Goal: Information Seeking & Learning: Learn about a topic

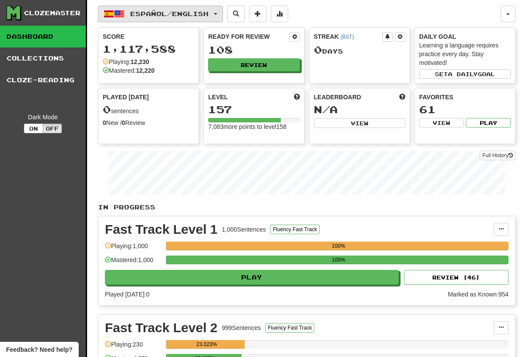
click at [201, 10] on button "Español / English" at bounding box center [160, 14] width 125 height 17
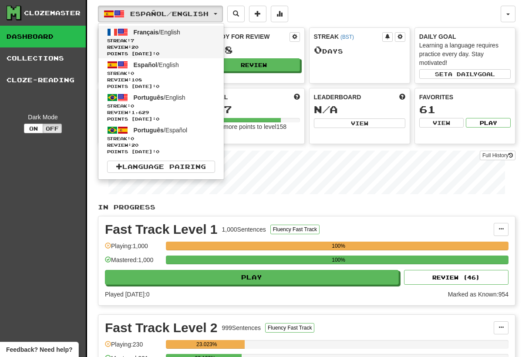
click at [180, 43] on span "Streak: 7" at bounding box center [161, 40] width 108 height 7
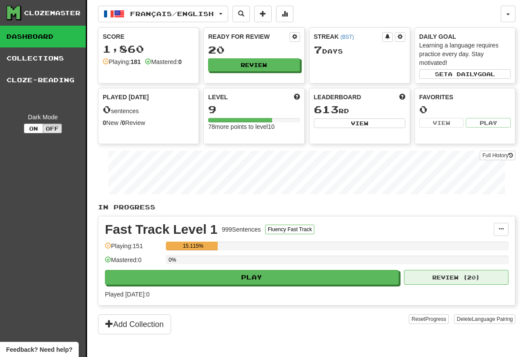
click at [411, 280] on button "Review ( 20 )" at bounding box center [456, 277] width 104 height 15
select select "**"
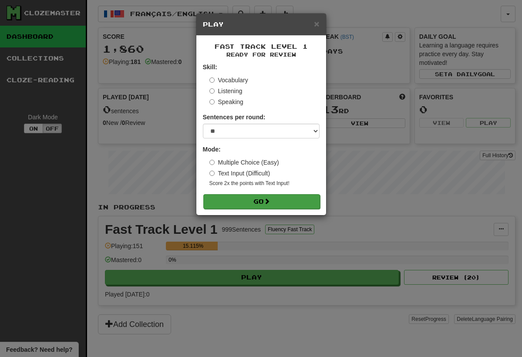
click at [282, 195] on button "Go" at bounding box center [261, 201] width 117 height 15
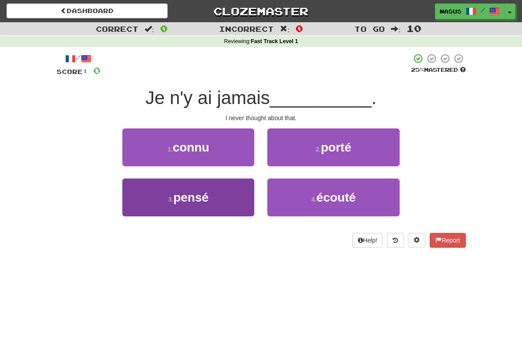
click at [231, 203] on button "3 . pensé" at bounding box center [188, 197] width 132 height 38
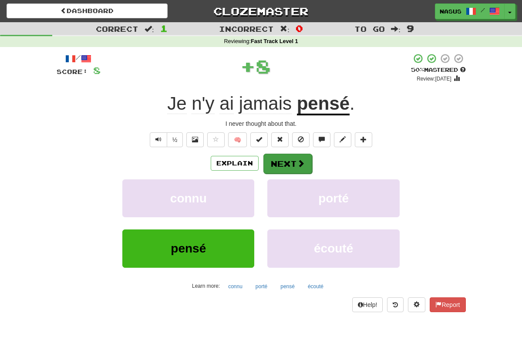
click at [298, 162] on span at bounding box center [301, 163] width 8 height 8
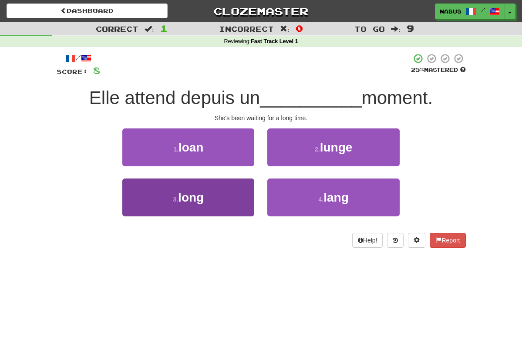
click at [244, 194] on button "3 . long" at bounding box center [188, 197] width 132 height 38
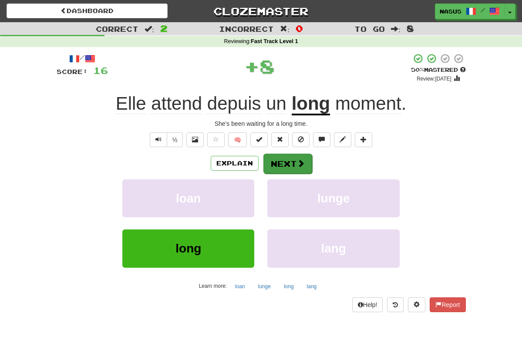
click at [293, 168] on button "Next" at bounding box center [287, 164] width 49 height 20
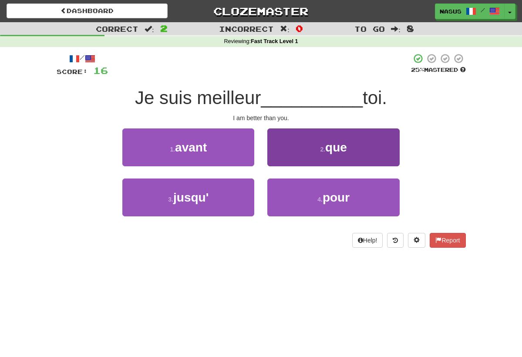
click at [320, 159] on button "2 . que" at bounding box center [333, 147] width 132 height 38
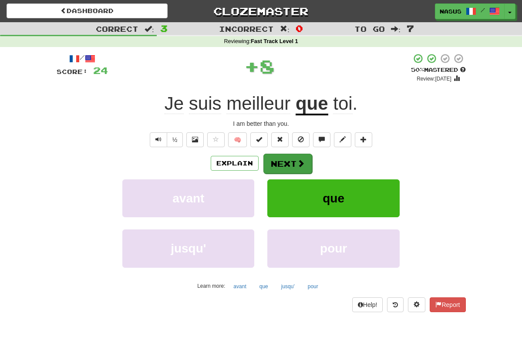
click at [293, 166] on button "Next" at bounding box center [287, 164] width 49 height 20
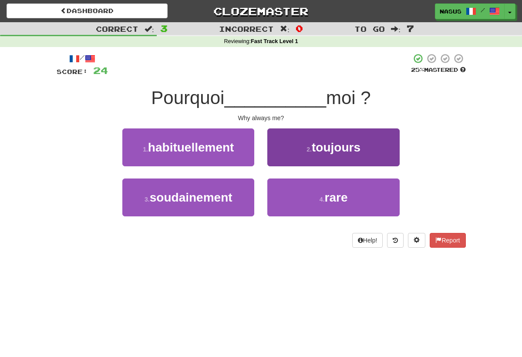
click at [309, 155] on button "2 . toujours" at bounding box center [333, 147] width 132 height 38
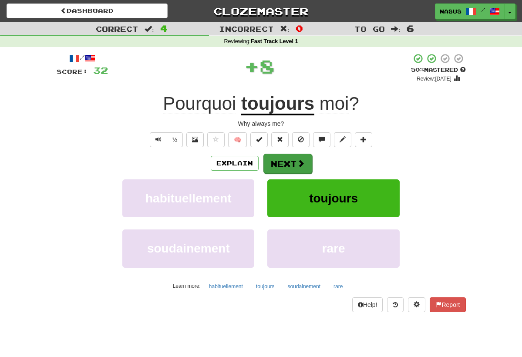
click at [290, 165] on button "Next" at bounding box center [287, 164] width 49 height 20
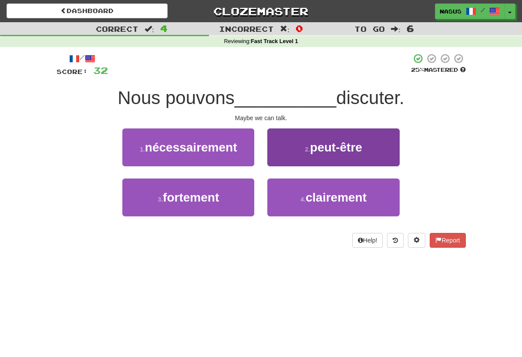
click at [320, 151] on span "peut-être" at bounding box center [336, 147] width 52 height 13
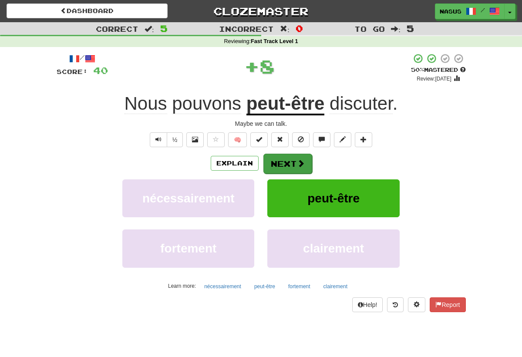
click at [279, 168] on button "Next" at bounding box center [287, 164] width 49 height 20
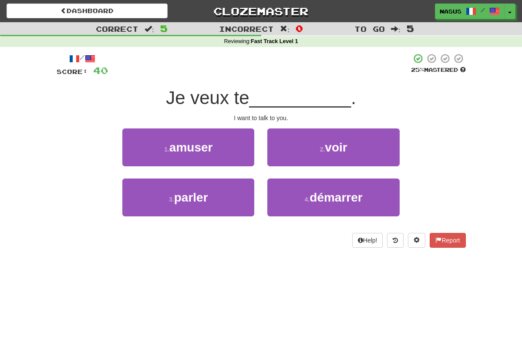
click at [230, 175] on div "1 . amuser" at bounding box center [188, 153] width 145 height 50
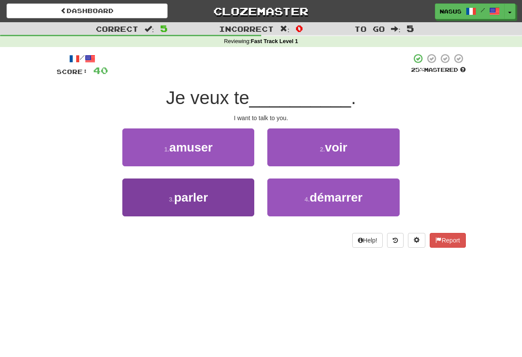
click at [221, 210] on button "3 . parler" at bounding box center [188, 197] width 132 height 38
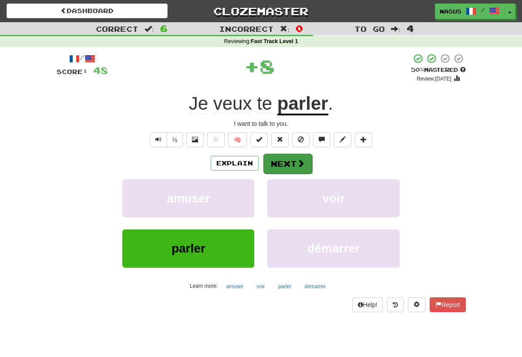
click at [296, 159] on button "Next" at bounding box center [287, 164] width 49 height 20
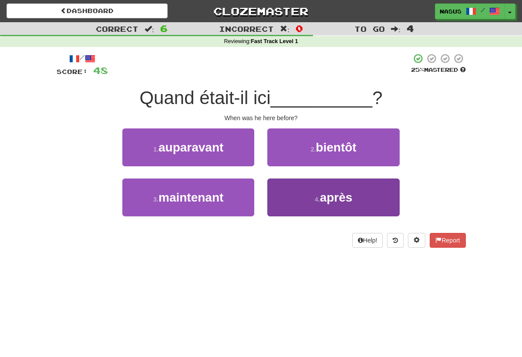
click at [314, 189] on button "4 . après" at bounding box center [333, 197] width 132 height 38
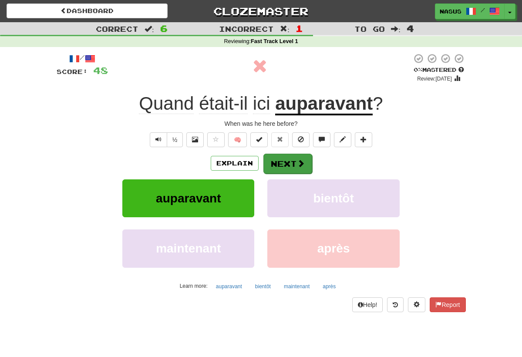
click at [287, 162] on button "Next" at bounding box center [287, 164] width 49 height 20
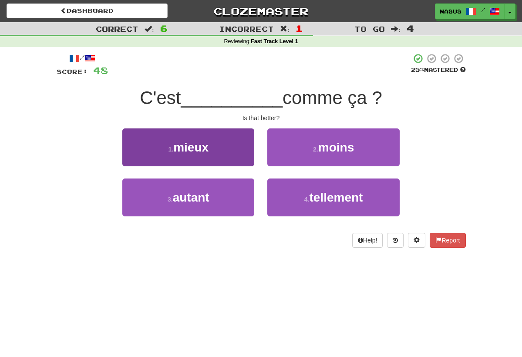
click at [240, 150] on button "1 . mieux" at bounding box center [188, 147] width 132 height 38
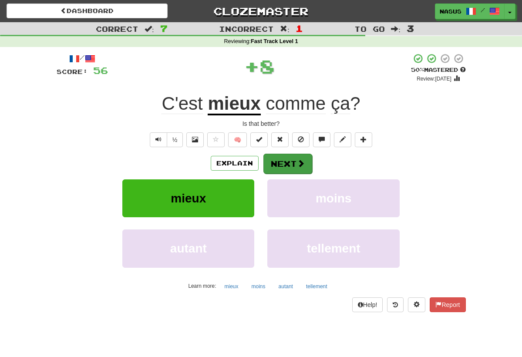
click at [306, 164] on button "Next" at bounding box center [287, 164] width 49 height 20
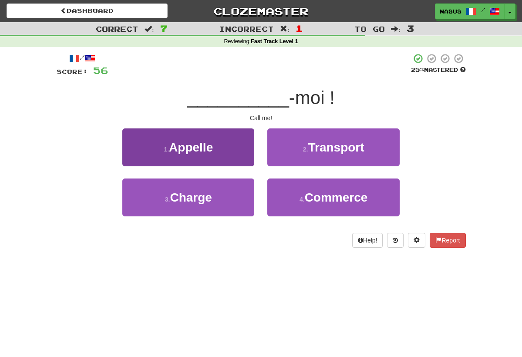
click at [252, 159] on button "1 . Appelle" at bounding box center [188, 147] width 132 height 38
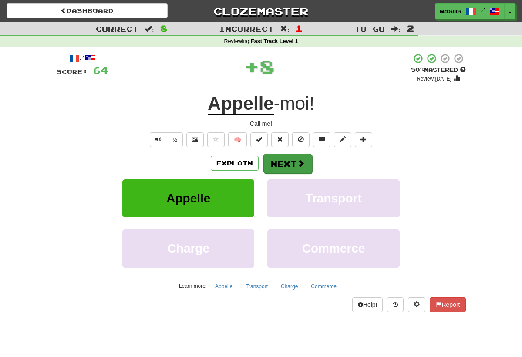
click at [299, 164] on span at bounding box center [301, 163] width 8 height 8
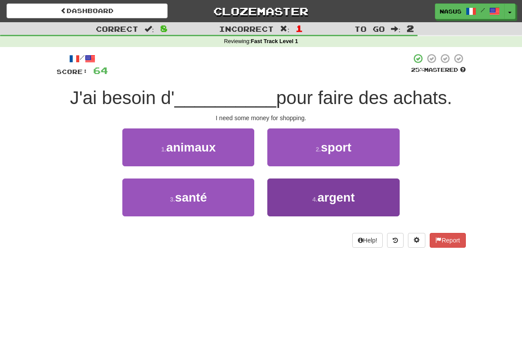
click at [327, 202] on span "argent" at bounding box center [335, 197] width 37 height 13
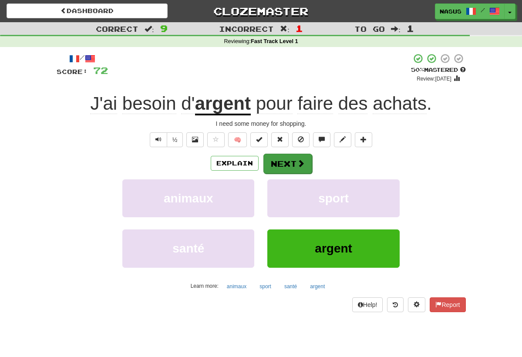
click at [283, 168] on button "Next" at bounding box center [287, 164] width 49 height 20
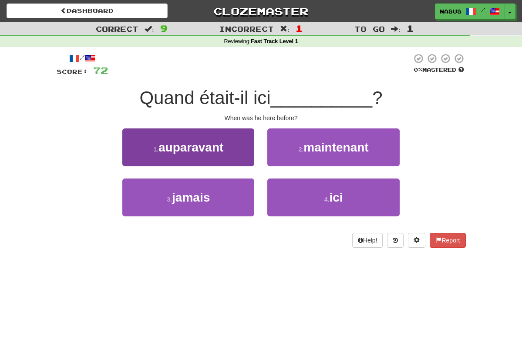
click at [249, 148] on button "1 . auparavant" at bounding box center [188, 147] width 132 height 38
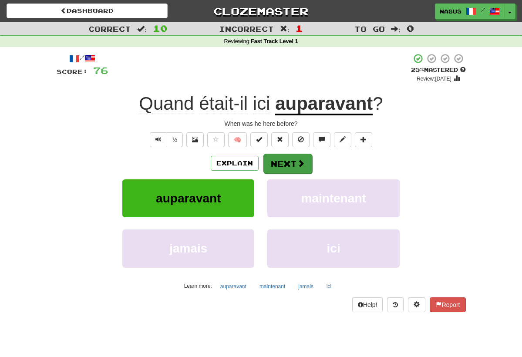
click at [302, 159] on span at bounding box center [301, 163] width 8 height 8
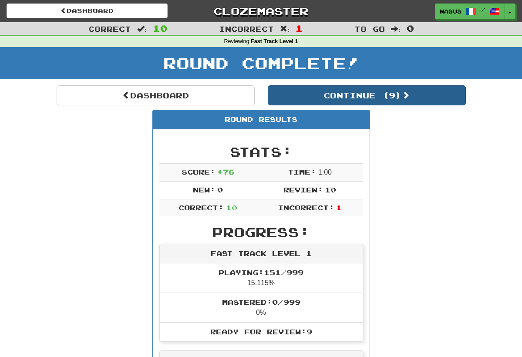
click at [334, 102] on button "Continue ( 9 )" at bounding box center [367, 95] width 198 height 20
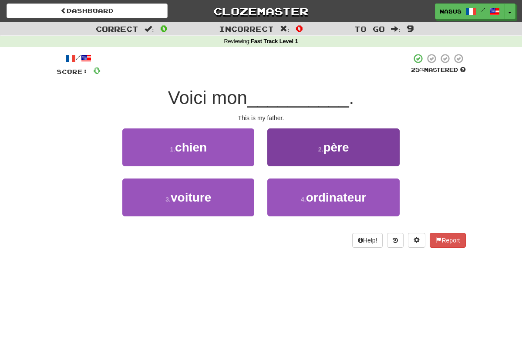
click at [343, 150] on span "père" at bounding box center [336, 147] width 26 height 13
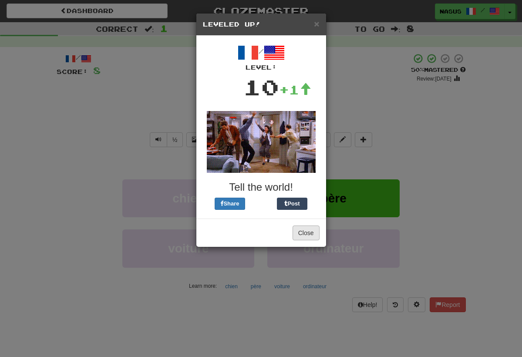
click at [308, 232] on button "Close" at bounding box center [306, 233] width 27 height 15
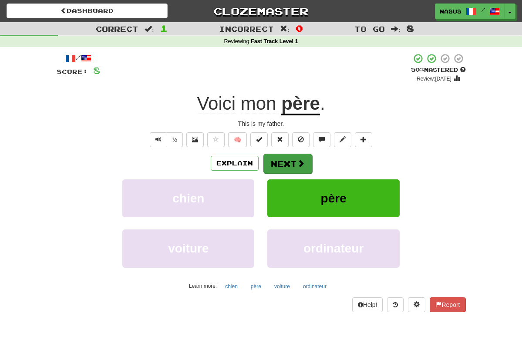
click at [289, 163] on button "Next" at bounding box center [287, 164] width 49 height 20
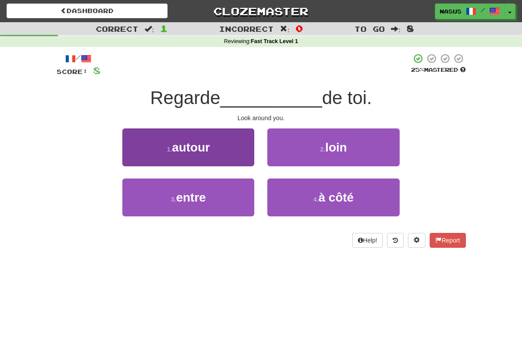
click at [218, 144] on button "1 . autour" at bounding box center [188, 147] width 132 height 38
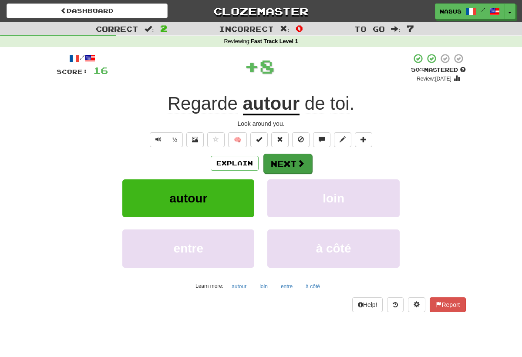
click at [287, 162] on button "Next" at bounding box center [287, 164] width 49 height 20
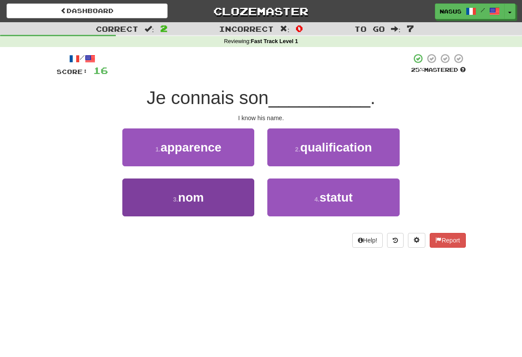
click at [223, 194] on button "3 . nom" at bounding box center [188, 197] width 132 height 38
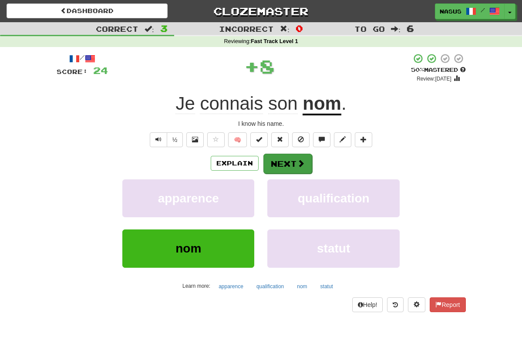
click at [298, 163] on span at bounding box center [301, 163] width 8 height 8
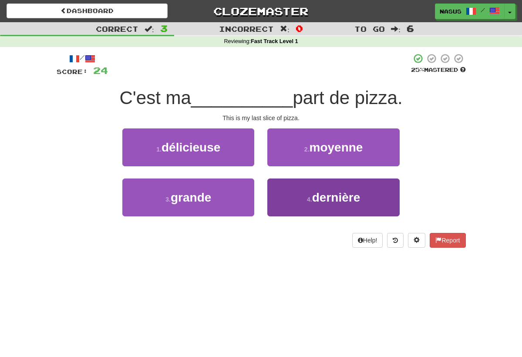
click at [313, 185] on button "4 . dernière" at bounding box center [333, 197] width 132 height 38
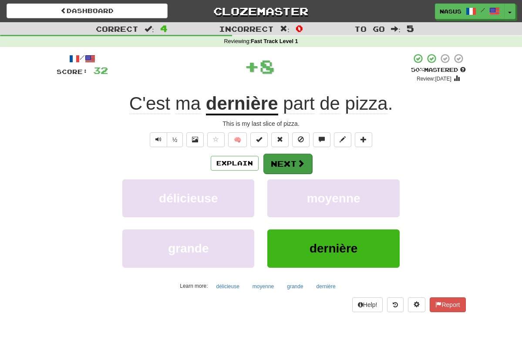
click at [292, 160] on button "Next" at bounding box center [287, 164] width 49 height 20
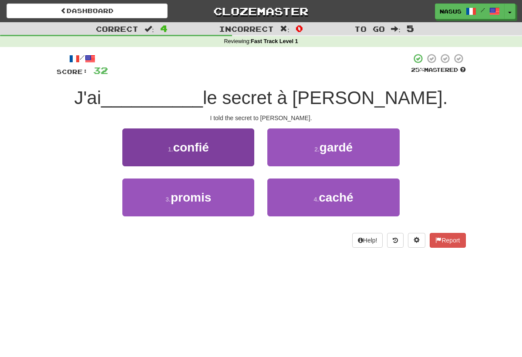
click at [233, 141] on button "1 . confié" at bounding box center [188, 147] width 132 height 38
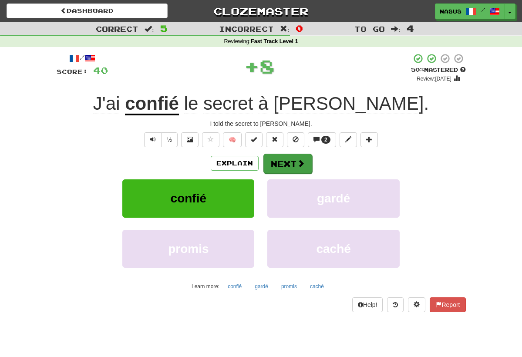
click at [294, 162] on button "Next" at bounding box center [287, 164] width 49 height 20
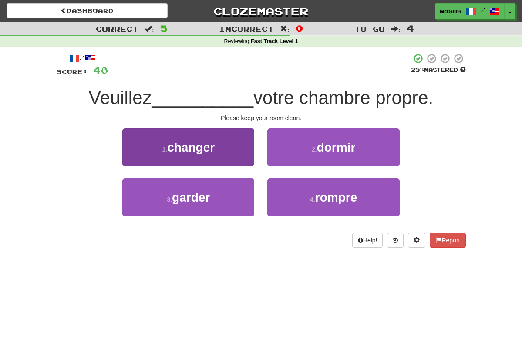
click at [227, 155] on button "1 . changer" at bounding box center [188, 147] width 132 height 38
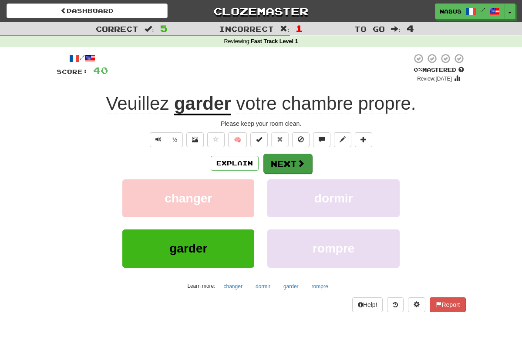
click at [279, 160] on button "Next" at bounding box center [287, 164] width 49 height 20
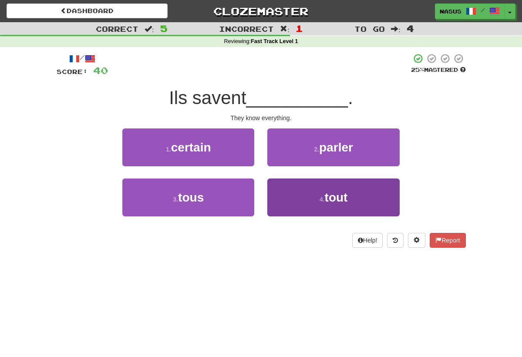
click at [322, 201] on small "4 ." at bounding box center [322, 199] width 5 height 7
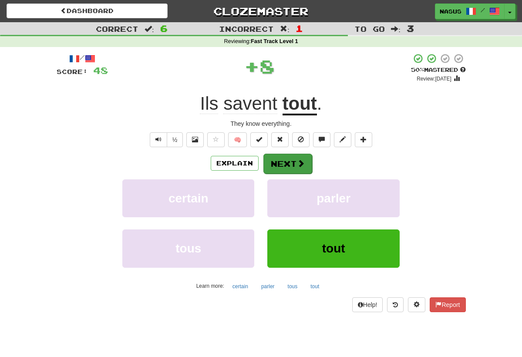
click at [288, 167] on button "Next" at bounding box center [287, 164] width 49 height 20
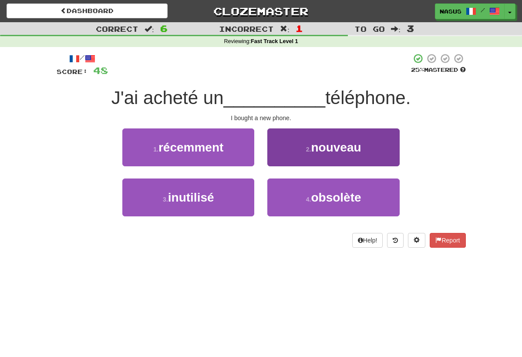
click at [318, 155] on button "2 . nouveau" at bounding box center [333, 147] width 132 height 38
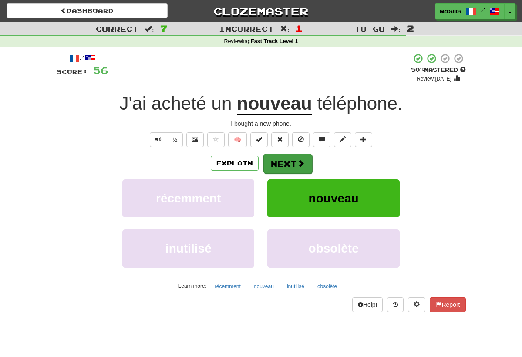
click at [283, 162] on button "Next" at bounding box center [287, 164] width 49 height 20
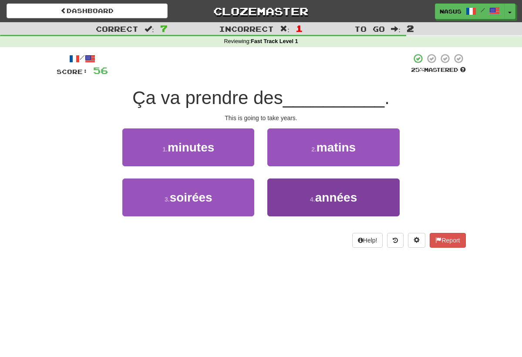
click at [328, 197] on span "années" at bounding box center [336, 197] width 42 height 13
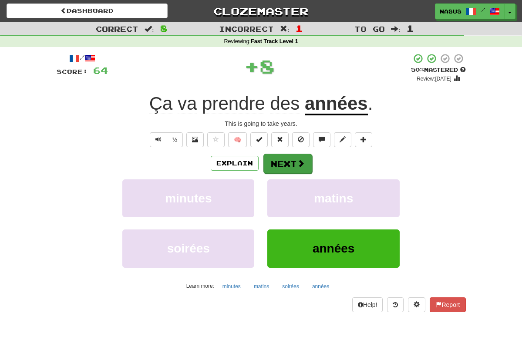
click at [288, 163] on button "Next" at bounding box center [287, 164] width 49 height 20
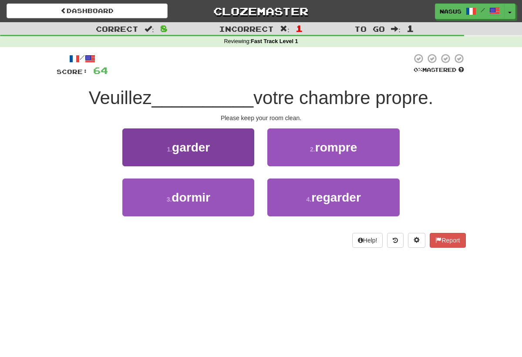
click at [215, 147] on button "1 . garder" at bounding box center [188, 147] width 132 height 38
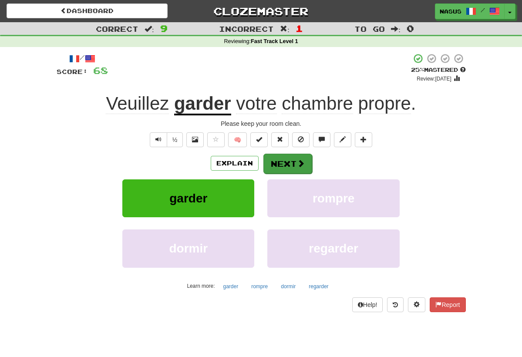
click at [285, 168] on button "Next" at bounding box center [287, 164] width 49 height 20
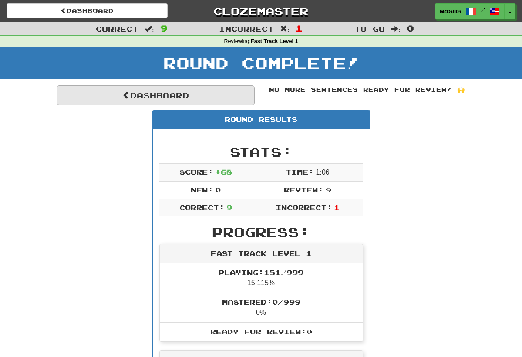
click at [185, 98] on link "Dashboard" at bounding box center [156, 95] width 198 height 20
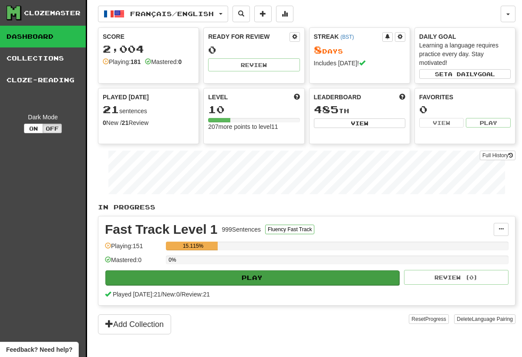
click at [380, 279] on button "Play" at bounding box center [252, 277] width 294 height 15
select select "**"
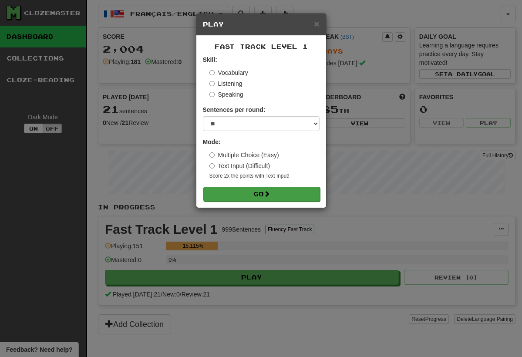
click at [295, 189] on button "Go" at bounding box center [261, 194] width 117 height 15
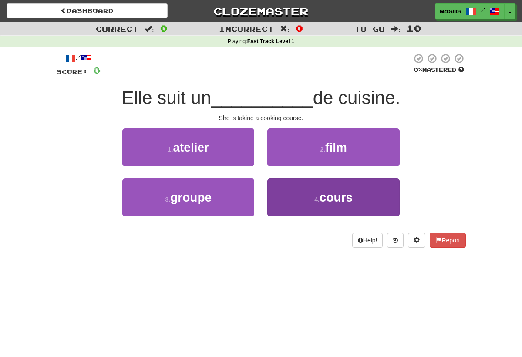
click at [324, 201] on span "cours" at bounding box center [336, 197] width 33 height 13
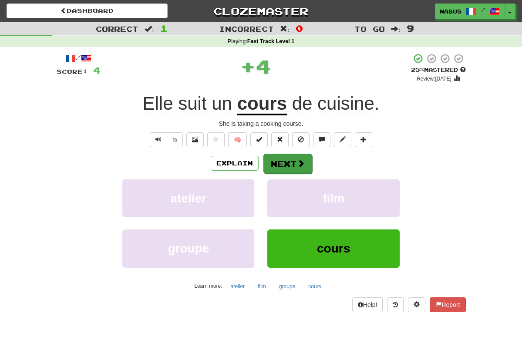
click at [297, 167] on span at bounding box center [301, 163] width 8 height 8
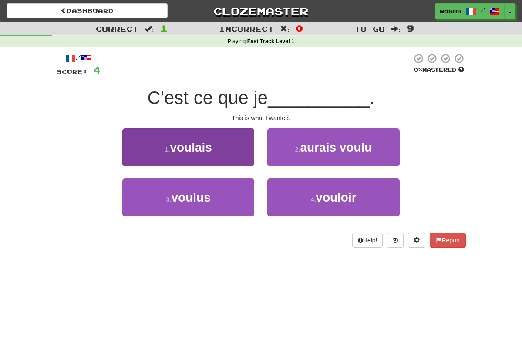
click at [235, 144] on button "1 . voulais" at bounding box center [188, 147] width 132 height 38
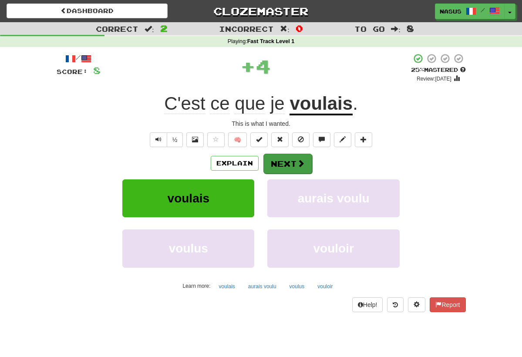
click at [288, 162] on button "Next" at bounding box center [287, 164] width 49 height 20
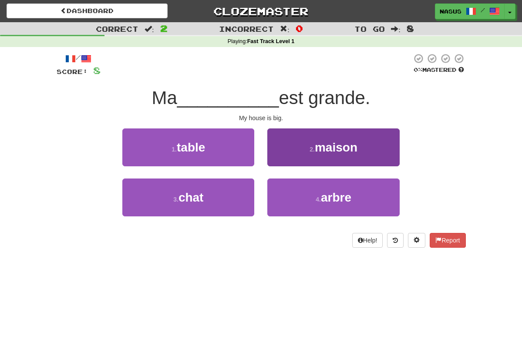
click at [323, 145] on span "maison" at bounding box center [336, 147] width 43 height 13
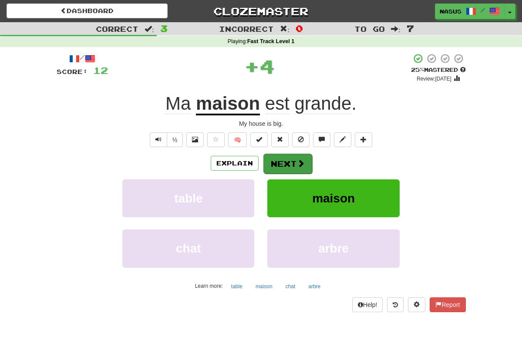
click at [292, 162] on button "Next" at bounding box center [287, 164] width 49 height 20
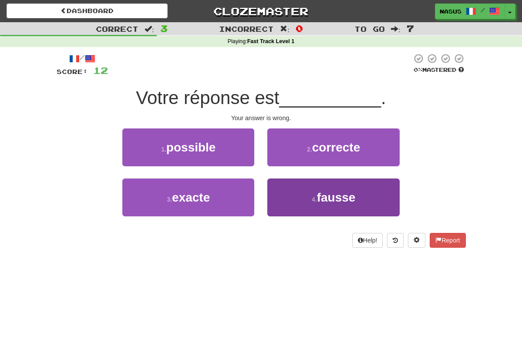
click at [335, 199] on span "fausse" at bounding box center [336, 197] width 39 height 13
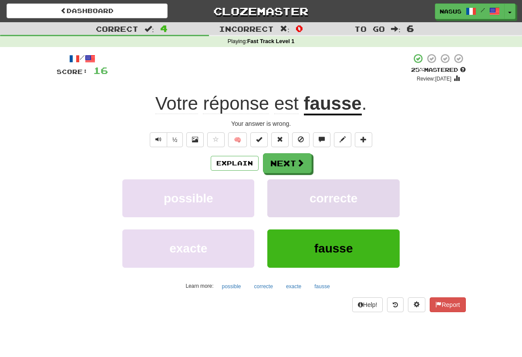
click at [281, 182] on button "correcte" at bounding box center [333, 198] width 132 height 38
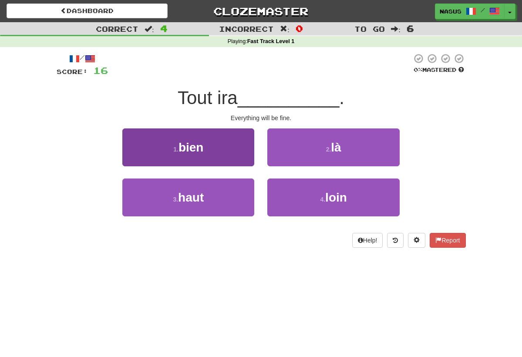
click at [230, 140] on button "1 . bien" at bounding box center [188, 147] width 132 height 38
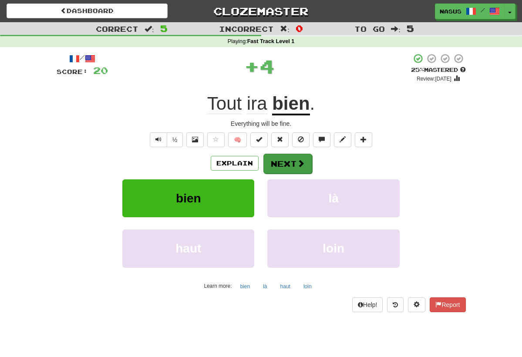
click at [293, 162] on button "Next" at bounding box center [287, 164] width 49 height 20
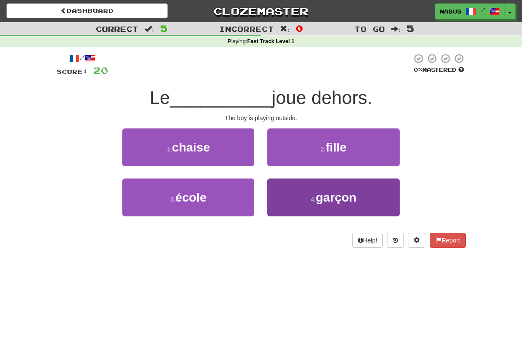
click at [330, 195] on span "garçon" at bounding box center [336, 197] width 40 height 13
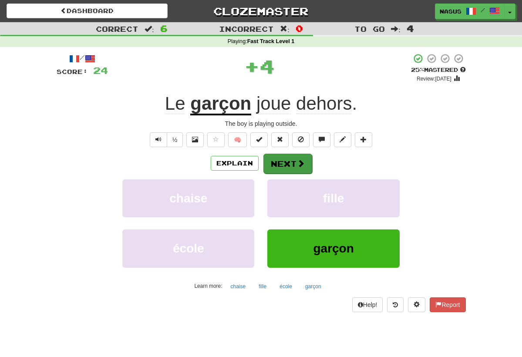
click at [299, 166] on span at bounding box center [301, 163] width 8 height 8
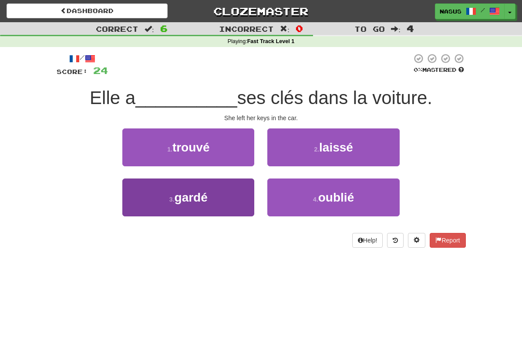
click at [251, 195] on button "3 . [GEOGRAPHIC_DATA]" at bounding box center [188, 197] width 132 height 38
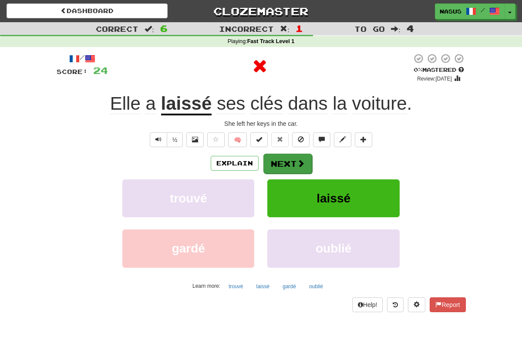
click at [301, 159] on span at bounding box center [301, 163] width 8 height 8
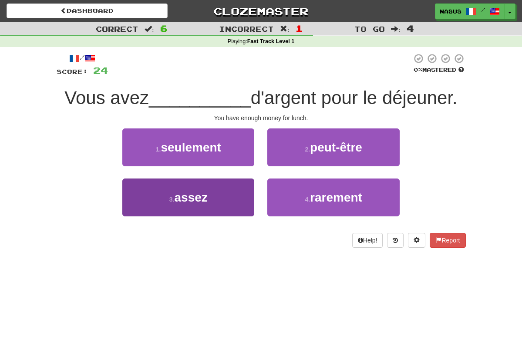
click at [247, 195] on button "3 . assez" at bounding box center [188, 197] width 132 height 38
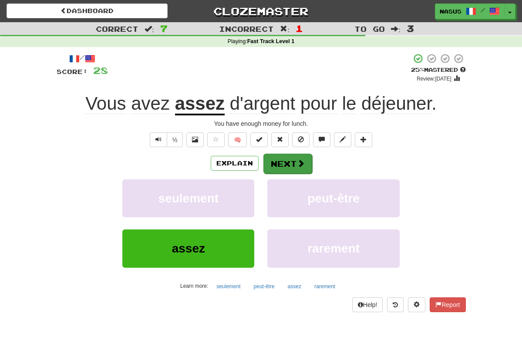
click at [286, 157] on button "Next" at bounding box center [287, 164] width 49 height 20
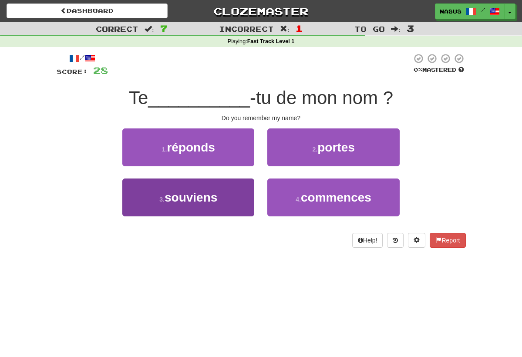
click at [229, 209] on button "3 . souviens" at bounding box center [188, 197] width 132 height 38
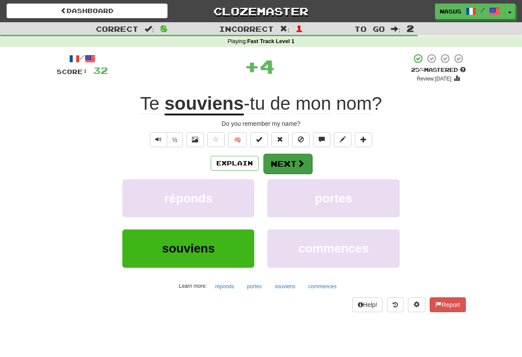
click at [281, 154] on button "Next" at bounding box center [287, 164] width 49 height 20
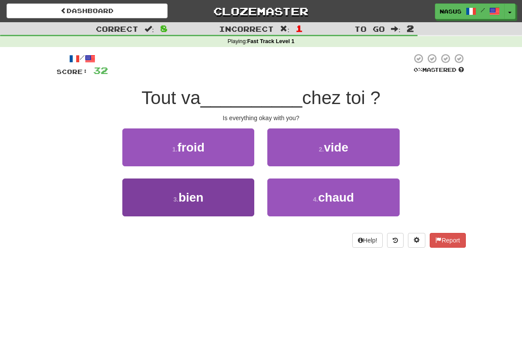
click at [217, 187] on button "3 . bien" at bounding box center [188, 197] width 132 height 38
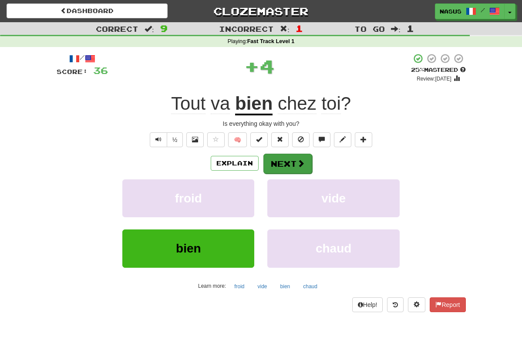
click at [293, 158] on button "Next" at bounding box center [287, 164] width 49 height 20
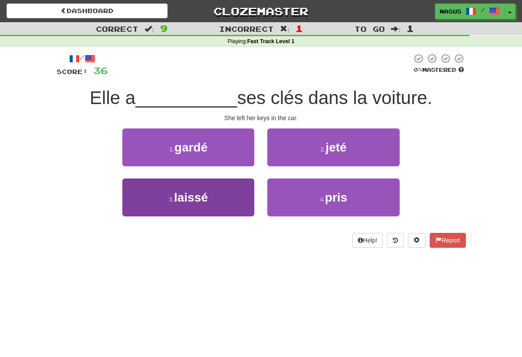
click at [192, 193] on span "laissé" at bounding box center [191, 197] width 34 height 13
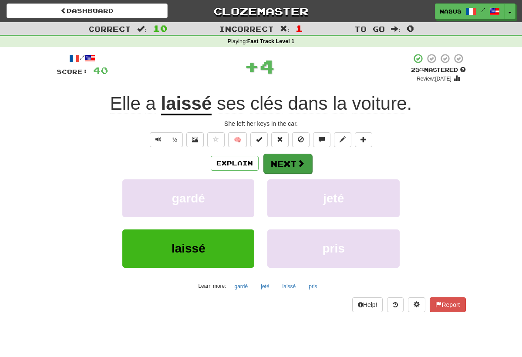
click at [291, 155] on button "Next" at bounding box center [287, 164] width 49 height 20
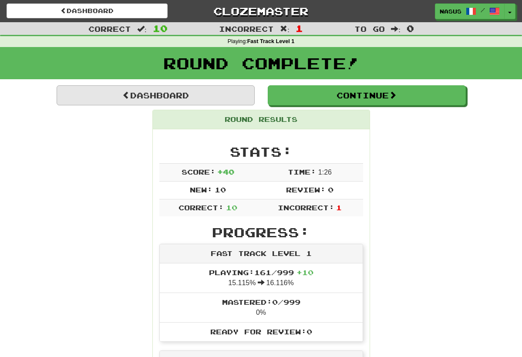
click at [171, 95] on link "Dashboard" at bounding box center [156, 95] width 198 height 20
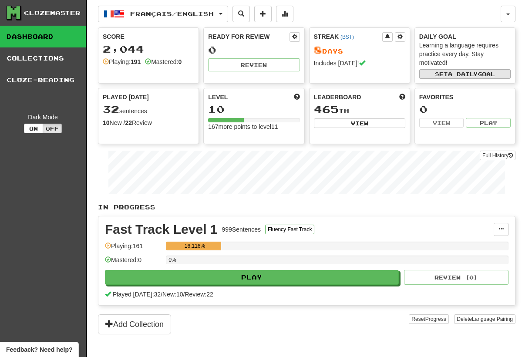
click at [434, 76] on button "Set a daily goal" at bounding box center [464, 74] width 91 height 10
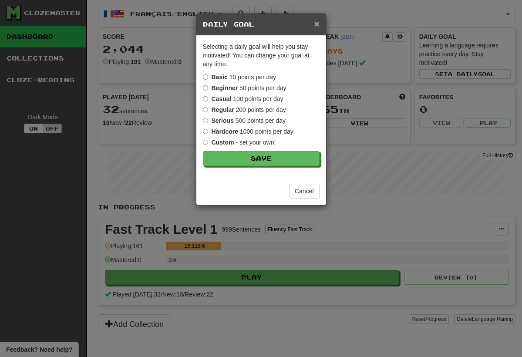
click at [316, 25] on span "×" at bounding box center [316, 24] width 5 height 10
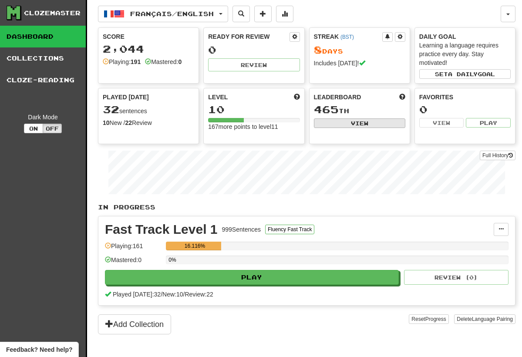
click at [337, 118] on button "View" at bounding box center [359, 123] width 91 height 10
select select "**********"
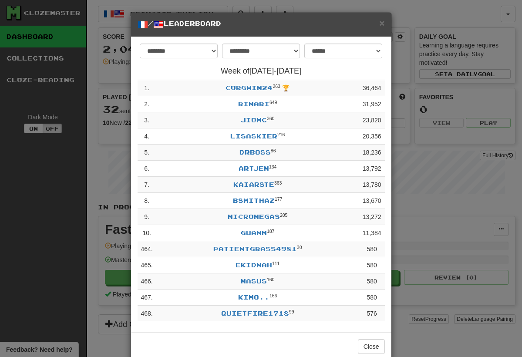
scroll to position [2, 0]
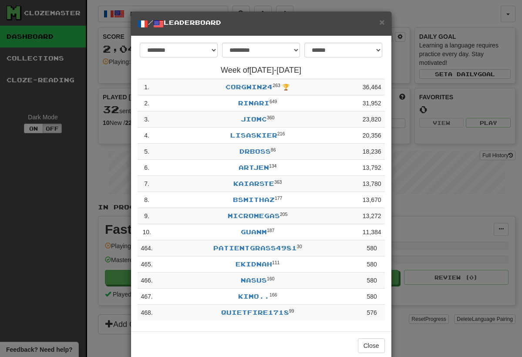
click at [422, 207] on div "**********" at bounding box center [261, 178] width 522 height 357
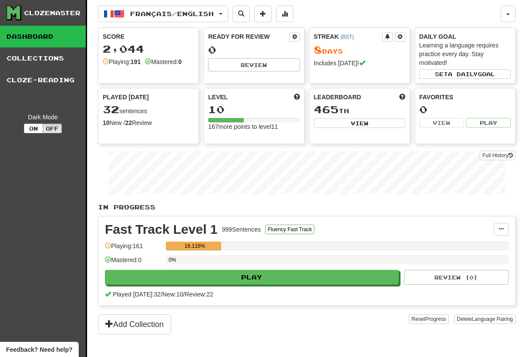
scroll to position [0, 0]
